Goal: Find specific page/section: Find specific page/section

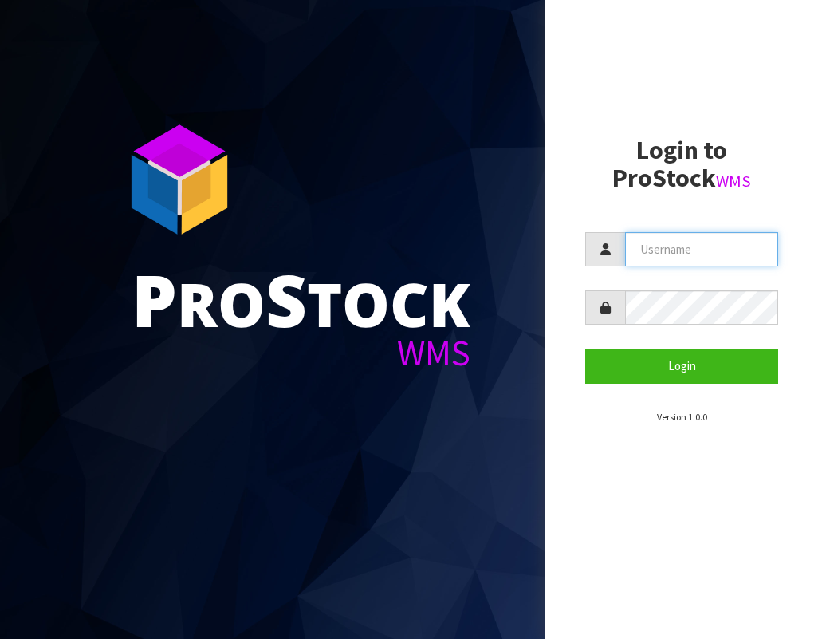
click at [648, 255] on input "text" at bounding box center [701, 249] width 153 height 34
type input "AGAINFASTER"
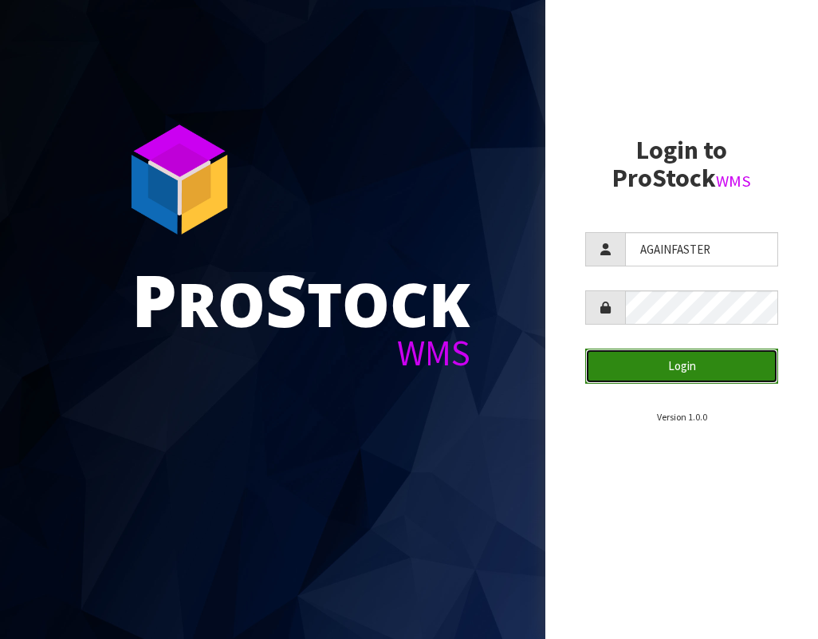
click at [644, 377] on button "Login" at bounding box center [681, 366] width 193 height 34
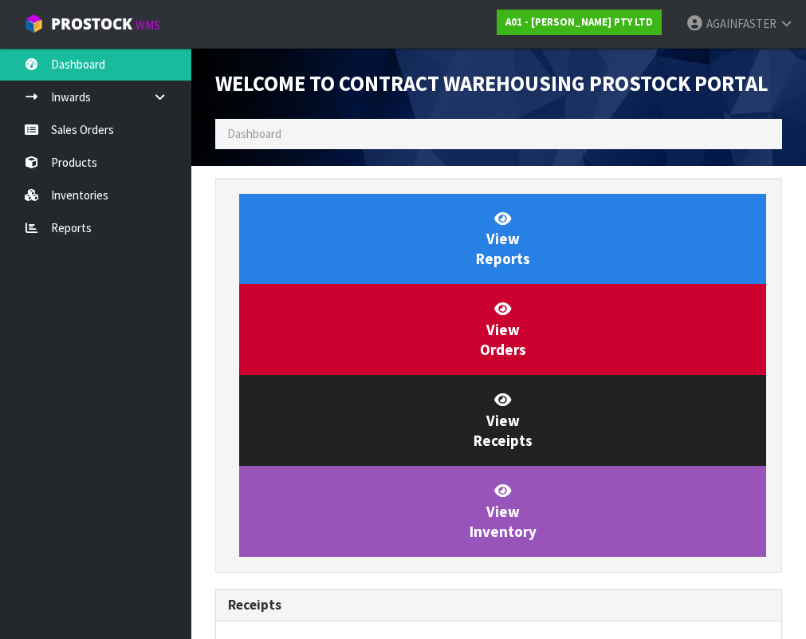
scroll to position [735, 591]
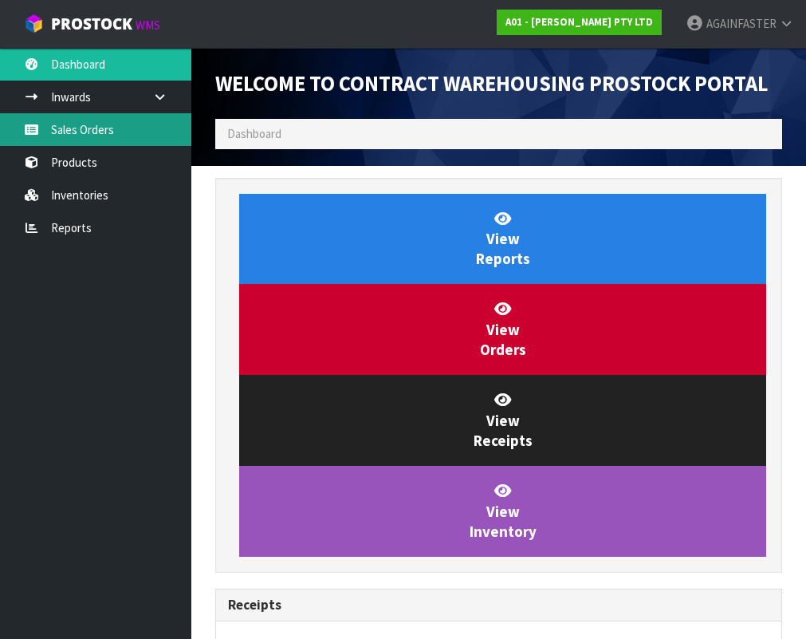
click at [98, 127] on link "Sales Orders" at bounding box center [95, 129] width 191 height 33
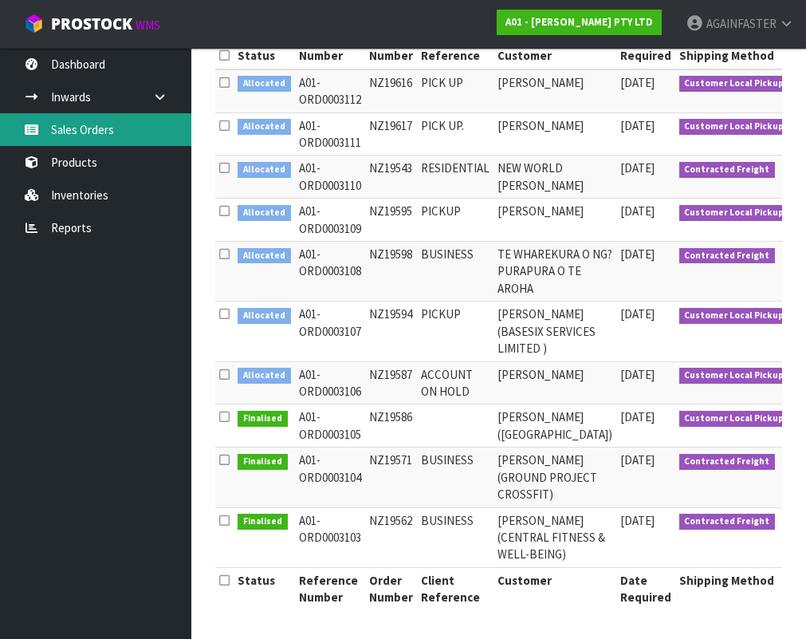
scroll to position [448, 0]
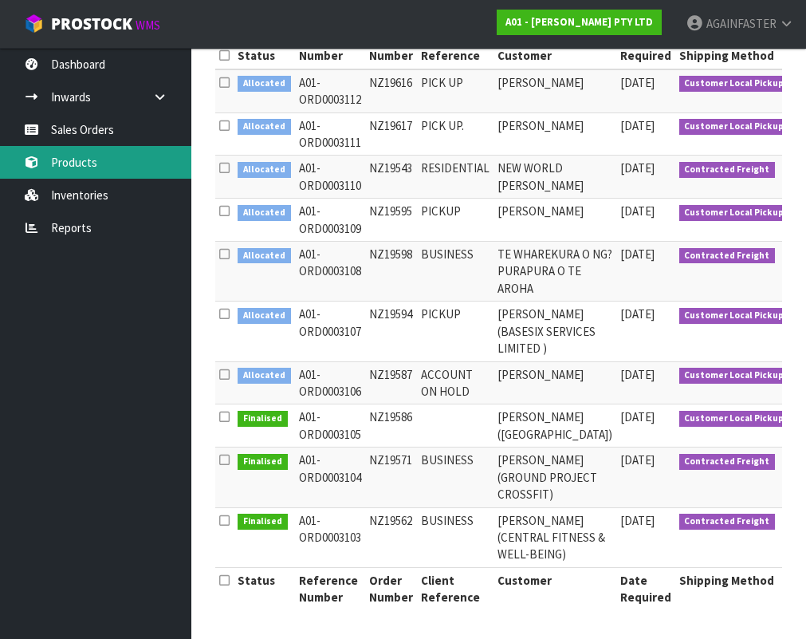
click at [84, 165] on link "Products" at bounding box center [95, 162] width 191 height 33
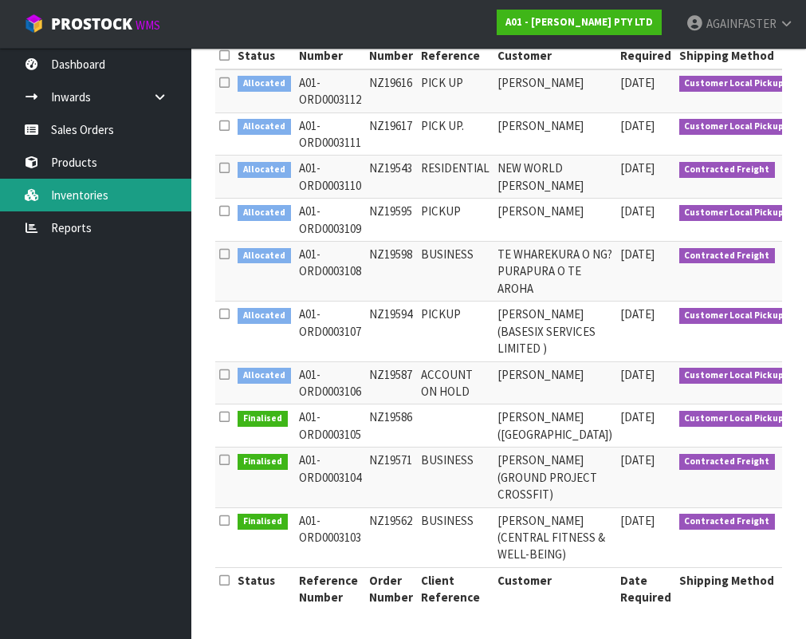
click at [93, 188] on link "Inventories" at bounding box center [95, 195] width 191 height 33
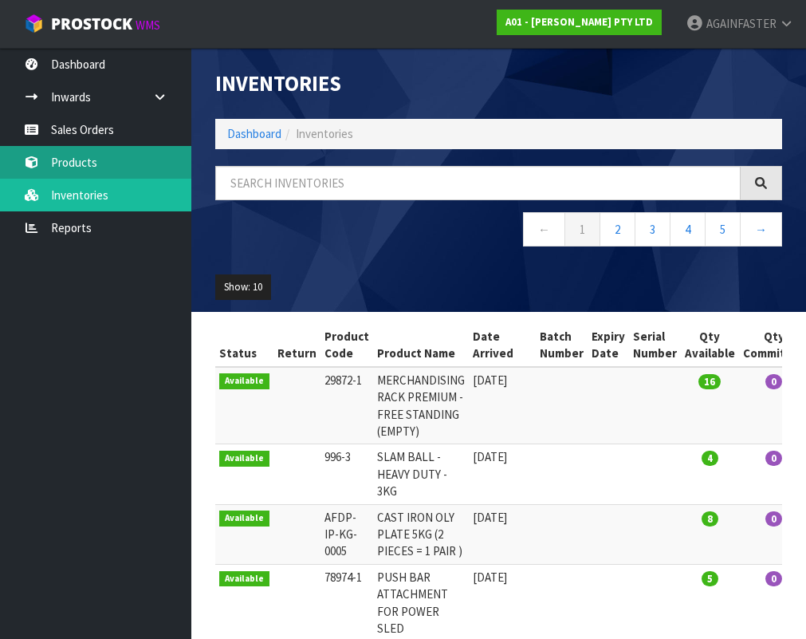
click at [116, 161] on link "Products" at bounding box center [95, 162] width 191 height 33
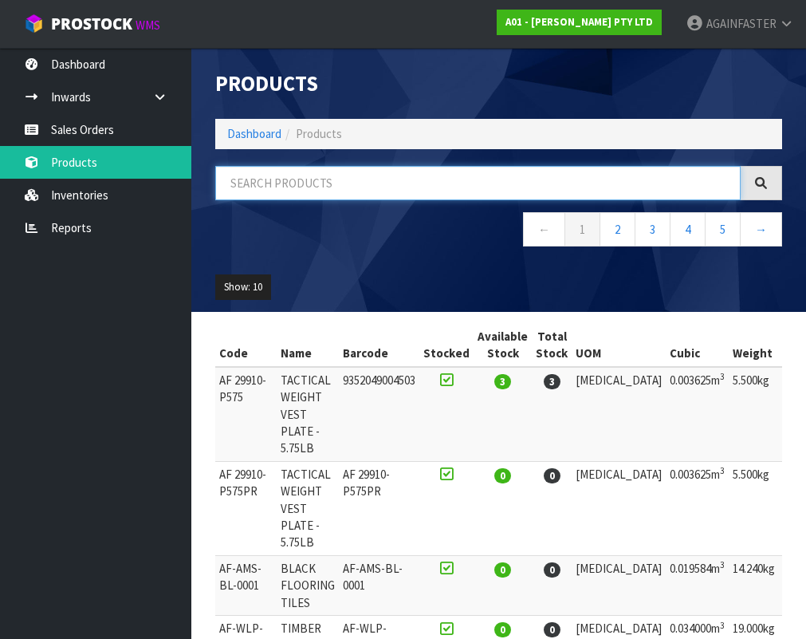
click at [273, 179] on input "text" at bounding box center [478, 183] width 526 height 34
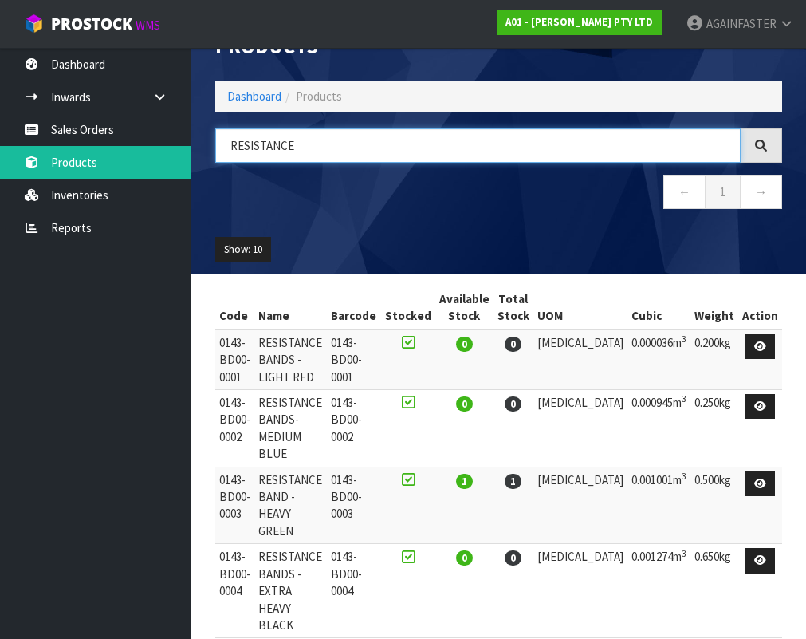
scroll to position [39, 0]
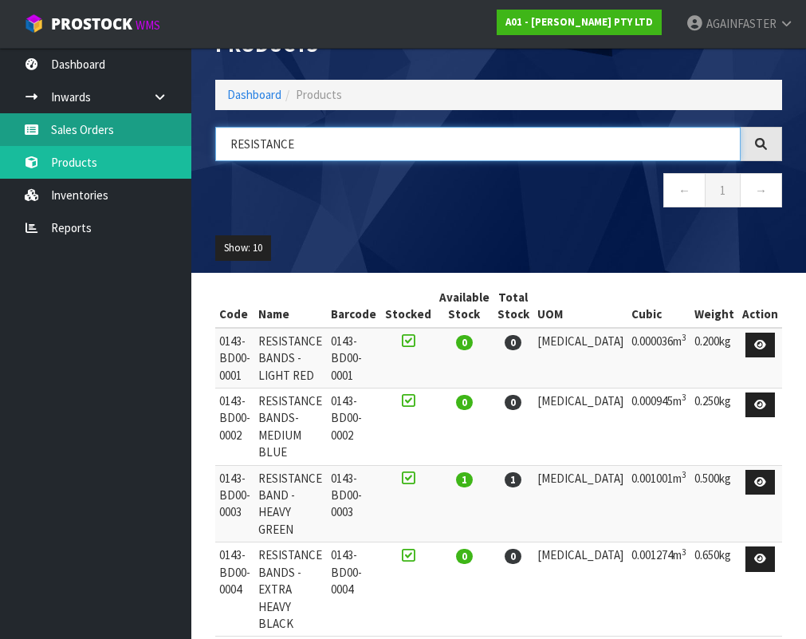
type input "RESISTANCE"
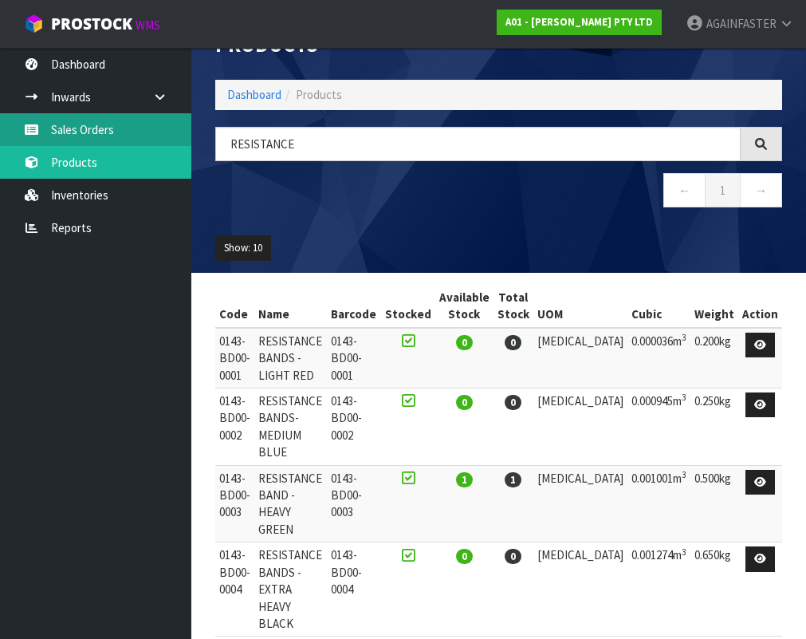
click at [115, 122] on link "Sales Orders" at bounding box center [95, 129] width 191 height 33
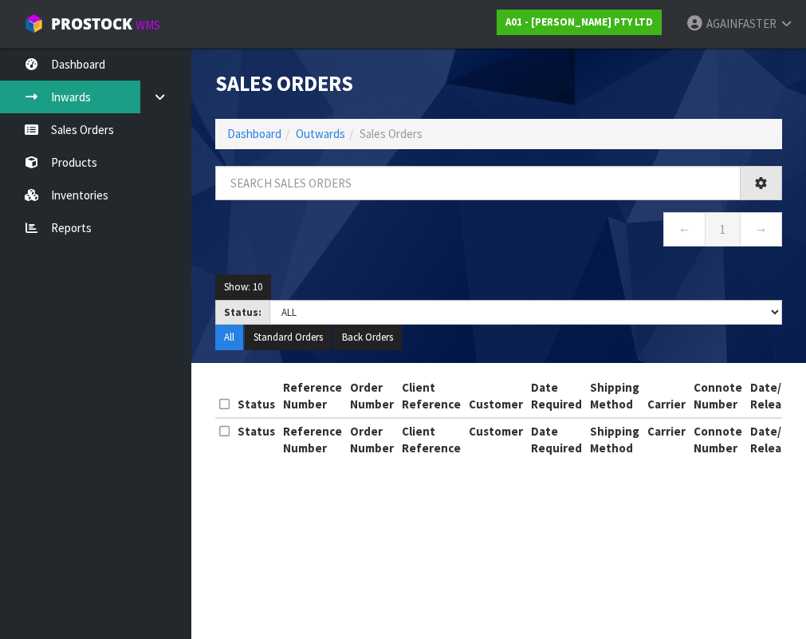
click at [108, 91] on link "Inwards" at bounding box center [95, 97] width 191 height 33
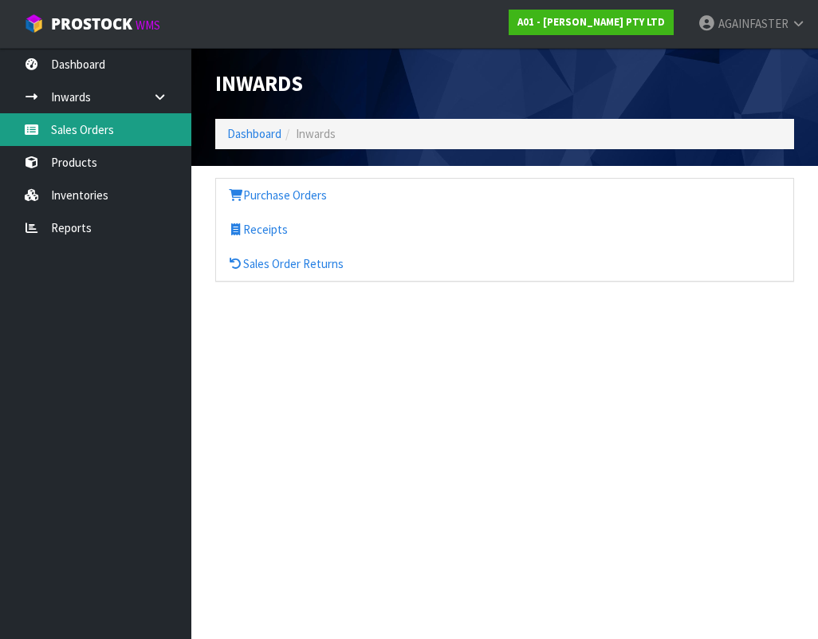
click at [102, 131] on link "Sales Orders" at bounding box center [95, 129] width 191 height 33
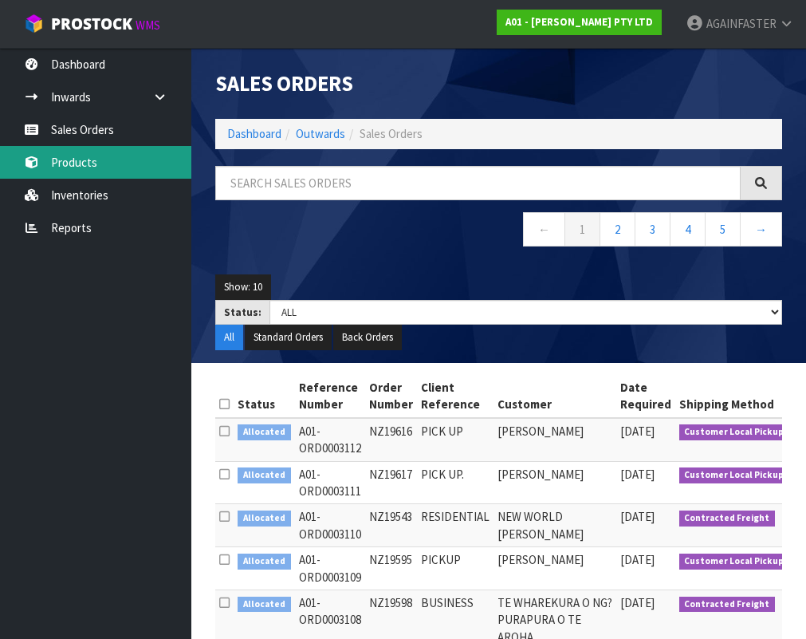
click at [107, 171] on link "Products" at bounding box center [95, 162] width 191 height 33
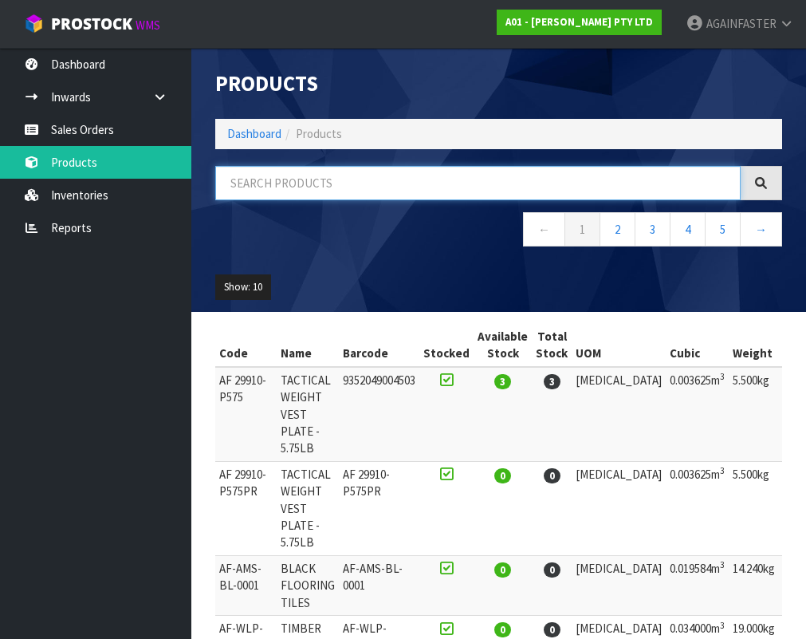
click at [293, 180] on input "text" at bounding box center [478, 183] width 526 height 34
paste input "1102-WBWA-0002"
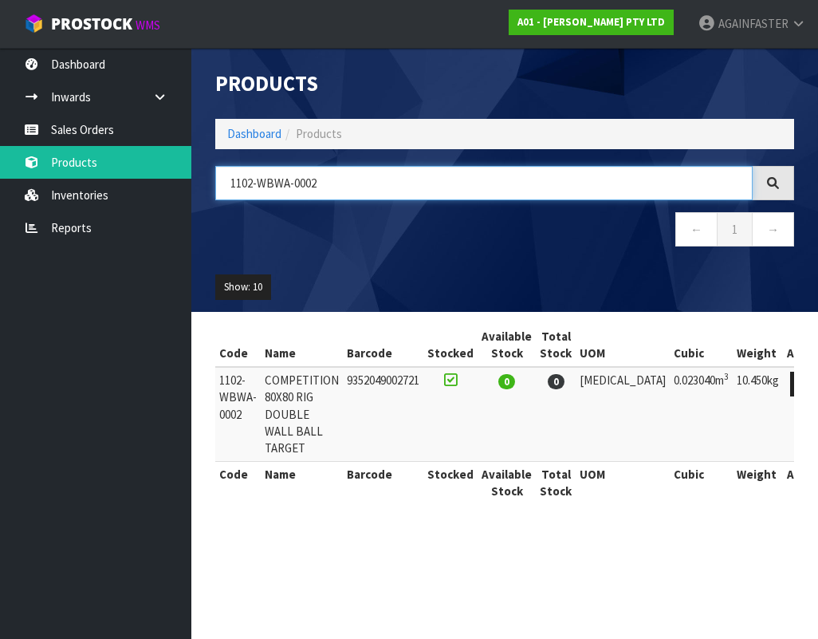
type input "1102-WBWA-0002"
drag, startPoint x: 351, startPoint y: 195, endPoint x: 199, endPoint y: 195, distance: 151.5
click at [199, 195] on header "Products Import Products Drop file here to import csv template Dashboard Produc…" at bounding box center [504, 180] width 627 height 264
drag, startPoint x: 343, startPoint y: 185, endPoint x: 207, endPoint y: 184, distance: 135.6
click at [207, 184] on div "1102-WBWA-0002" at bounding box center [504, 183] width 603 height 34
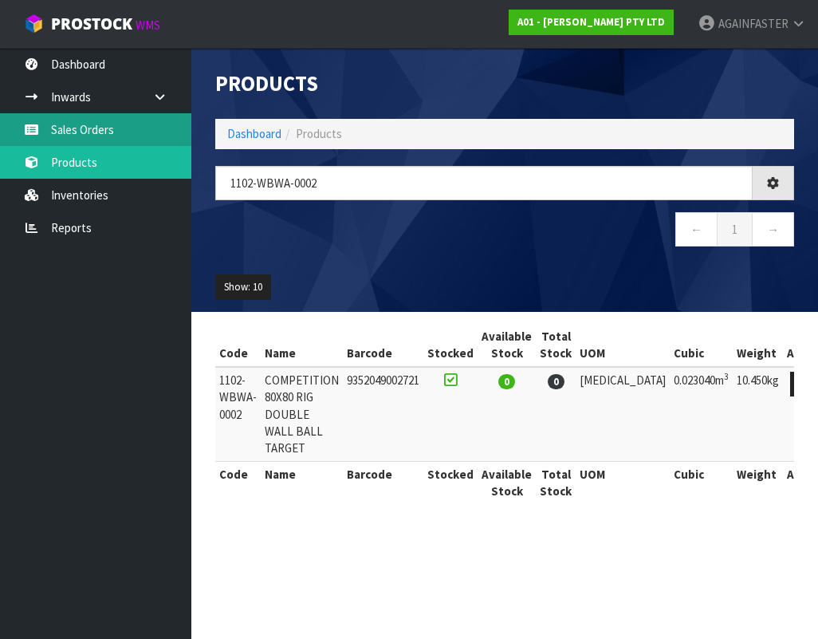
click at [108, 132] on link "Sales Orders" at bounding box center [95, 129] width 191 height 33
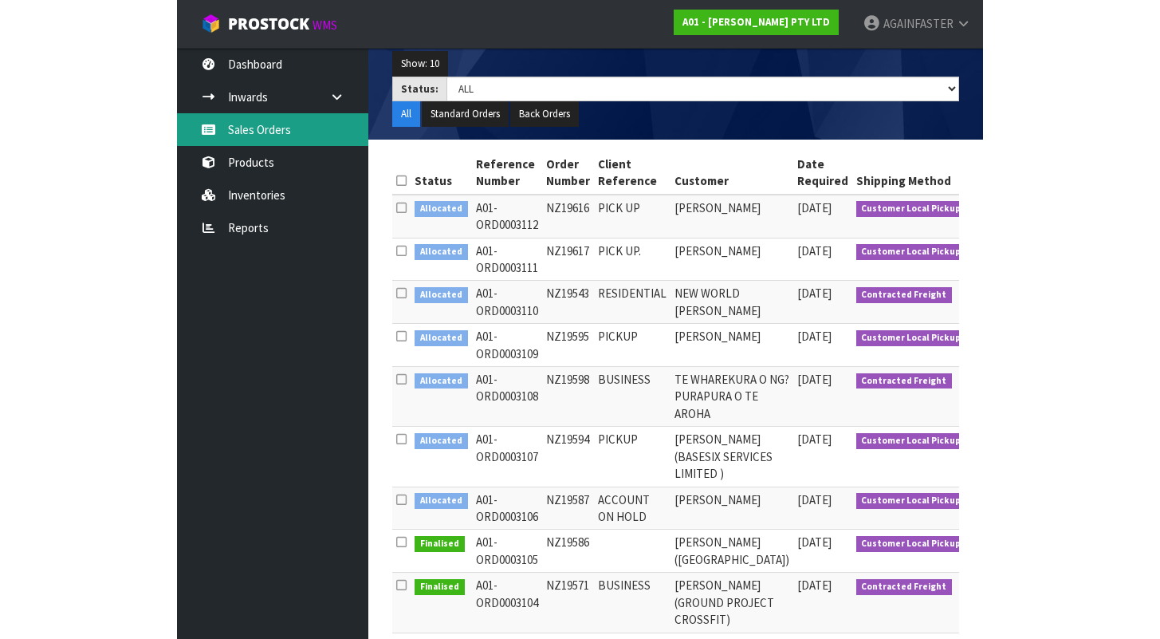
scroll to position [224, 0]
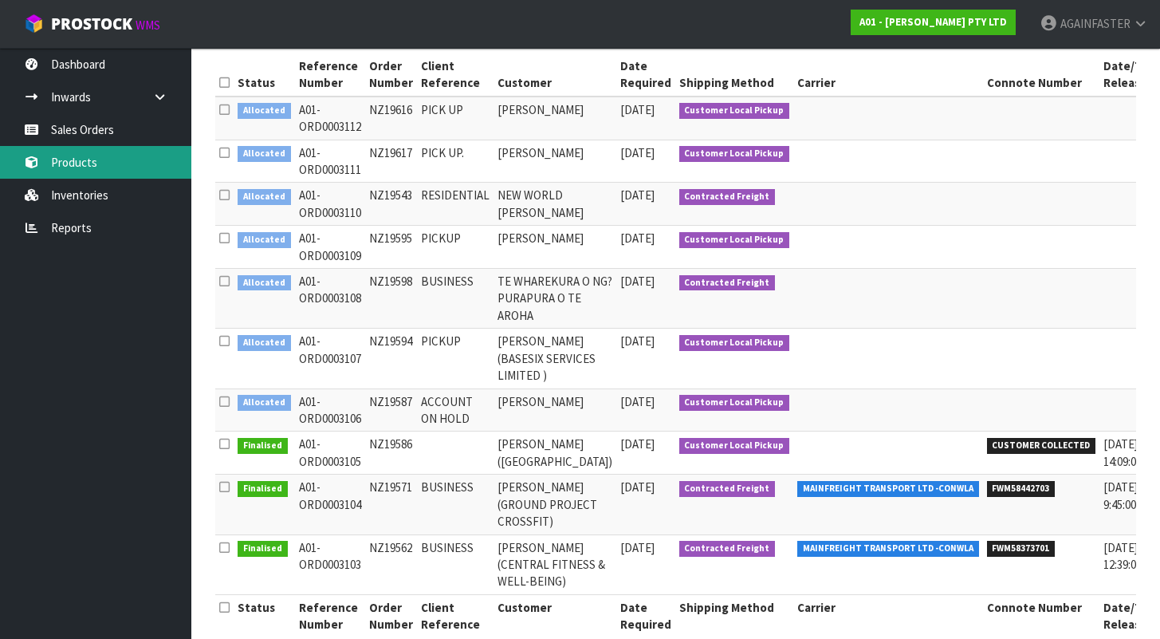
click at [111, 175] on link "Products" at bounding box center [95, 162] width 191 height 33
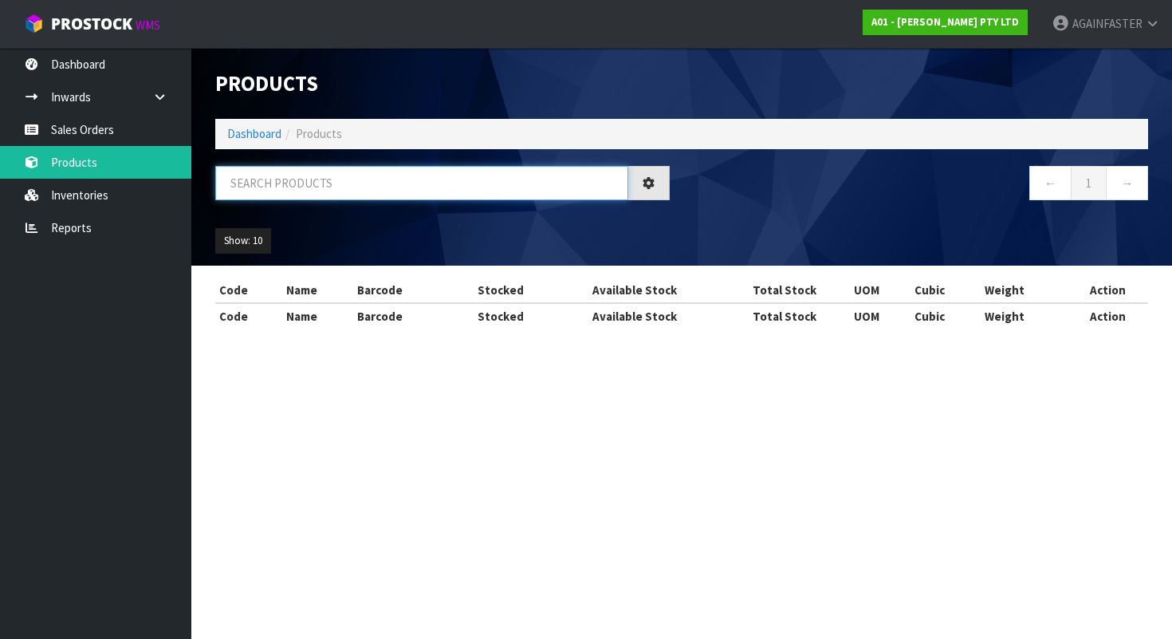
click at [366, 191] on input "text" at bounding box center [421, 183] width 413 height 34
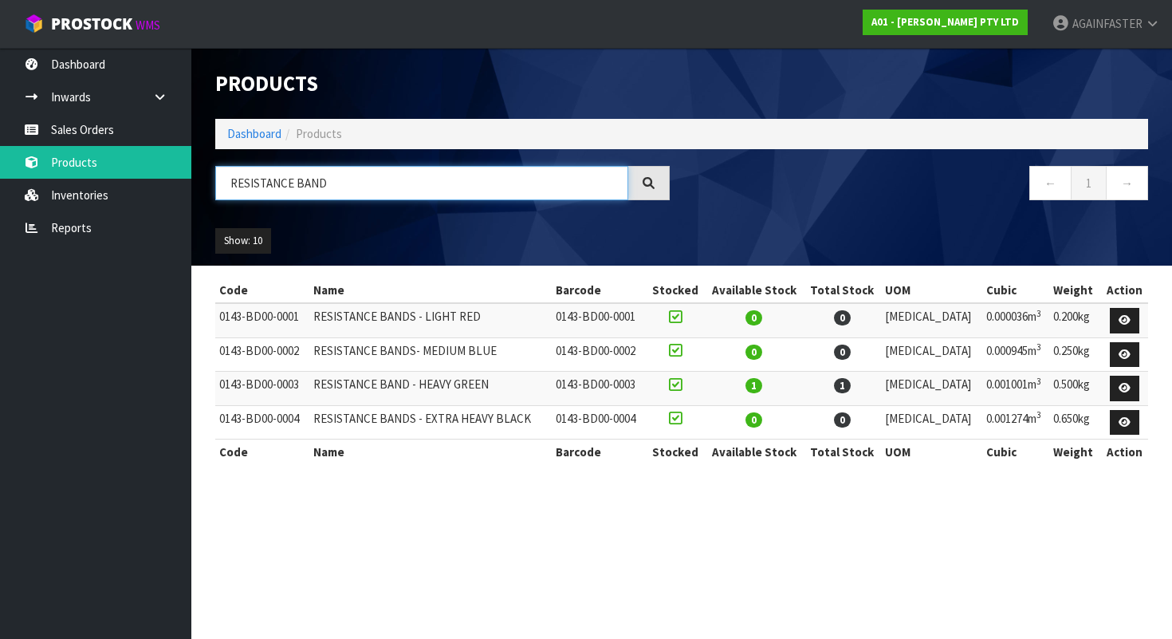
type input "RESISTANCE BAND"
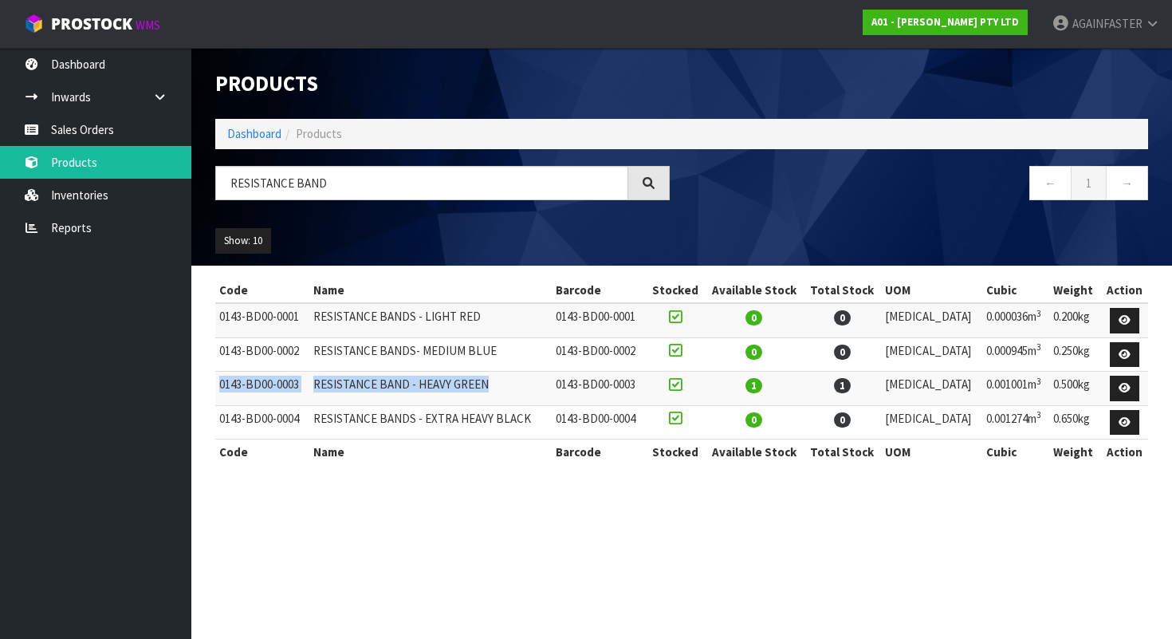
drag, startPoint x: 411, startPoint y: 380, endPoint x: 219, endPoint y: 389, distance: 192.4
click at [219, 389] on tr "0143-BD00-0003 RESISTANCE BAND - HEAVY GREEN 0143-BD00-0003 1 1 [MEDICAL_DATA] …" at bounding box center [681, 389] width 933 height 34
copy tr "0143-BD00-0003 RESISTANCE BAND - HEAVY GREEN"
click at [123, 120] on link "Sales Orders" at bounding box center [95, 129] width 191 height 33
